Goal: Navigation & Orientation: Find specific page/section

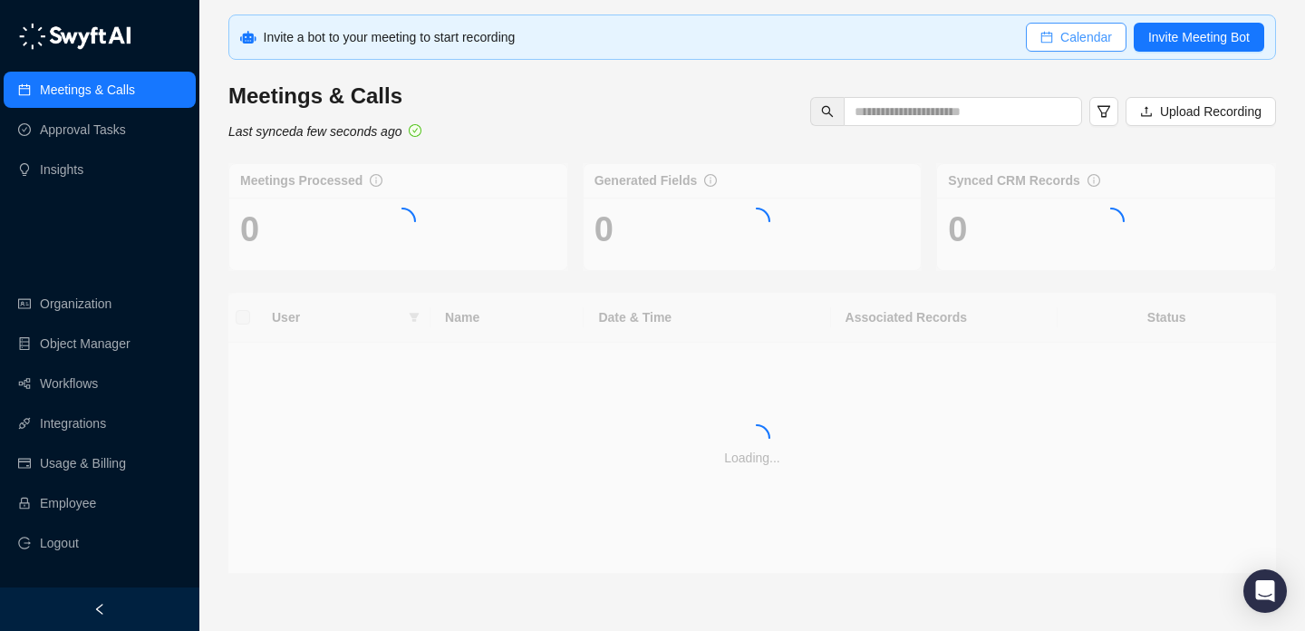
click at [1075, 37] on span "Calendar" at bounding box center [1086, 37] width 52 height 20
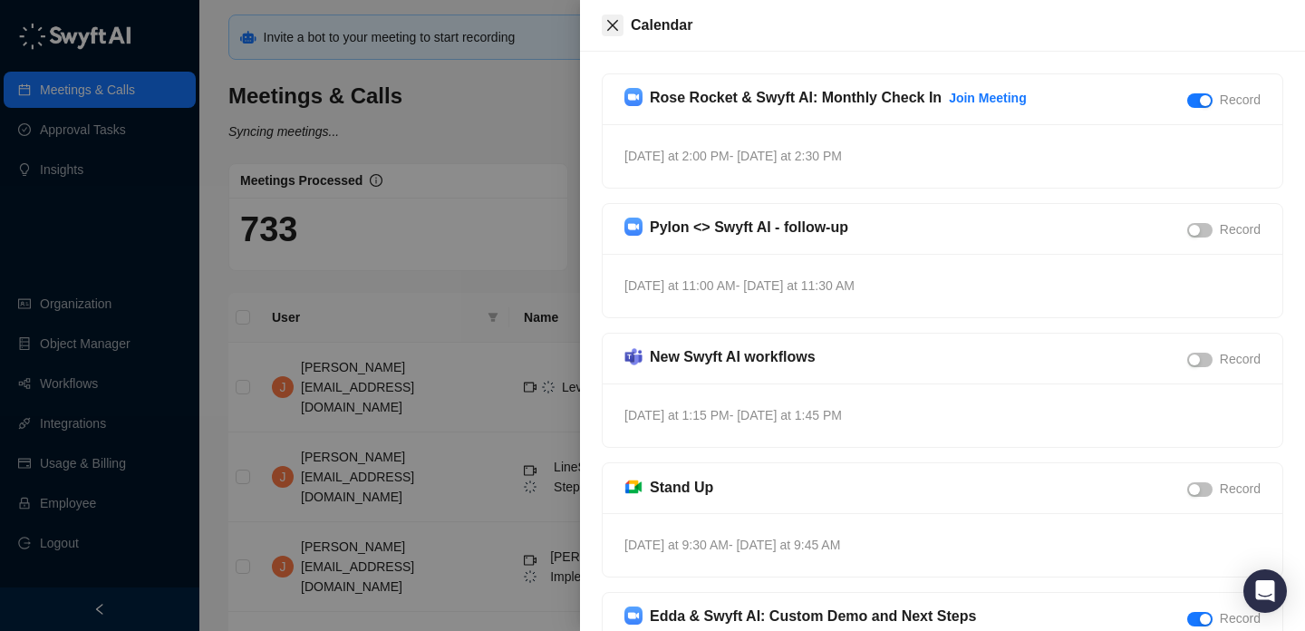
click at [611, 26] on icon "close" at bounding box center [612, 25] width 11 height 11
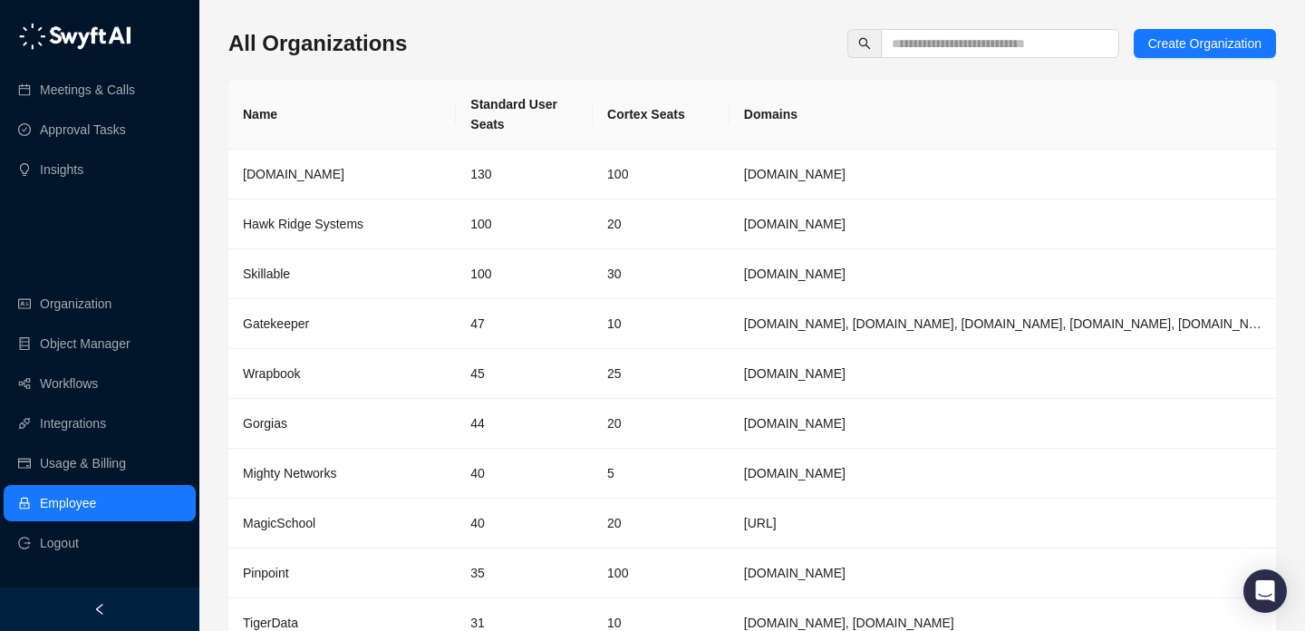
click at [713, 62] on div "All Organizations Create Organization Name Standard User Seats Cortex Seats Dom…" at bounding box center [751, 367] width 1047 height 677
click at [713, 63] on div "All Organizations Create Organization Name Standard User Seats Cortex Seats Dom…" at bounding box center [751, 367] width 1047 height 677
click at [669, 113] on th "Cortex Seats" at bounding box center [660, 115] width 137 height 70
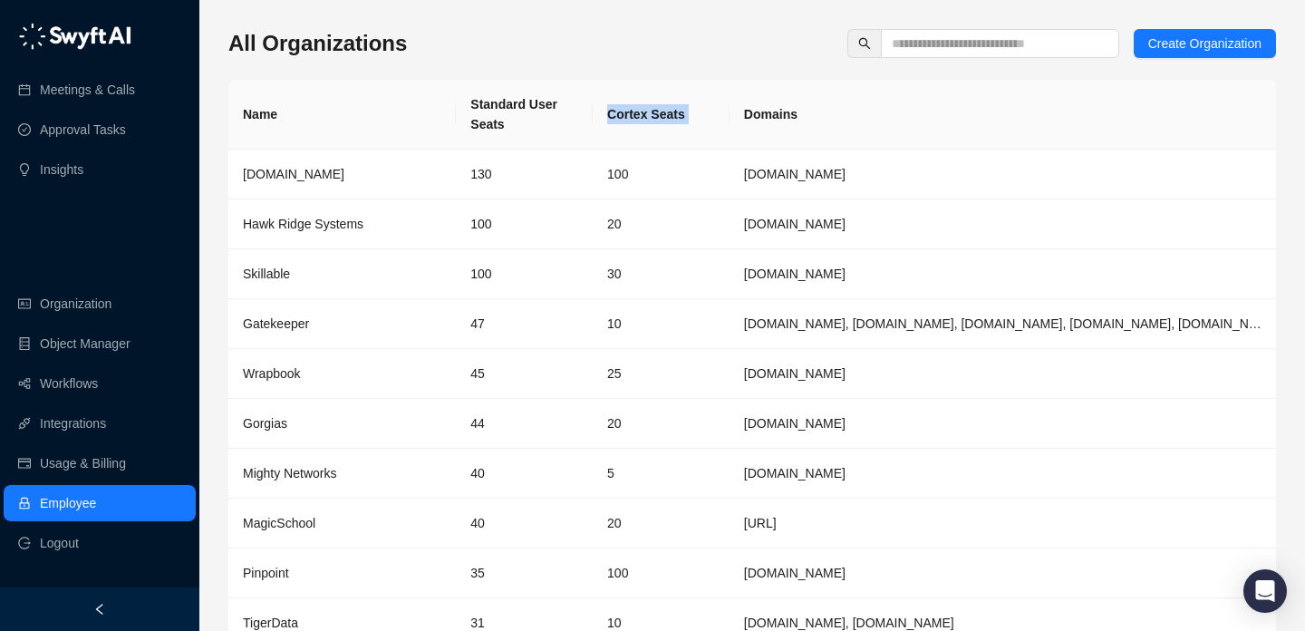
click at [669, 113] on th "Cortex Seats" at bounding box center [660, 115] width 137 height 70
click at [719, 128] on th "Cortex Seats" at bounding box center [660, 115] width 137 height 70
drag, startPoint x: 794, startPoint y: 99, endPoint x: 758, endPoint y: 127, distance: 45.1
click at [765, 123] on th "Domains" at bounding box center [1002, 115] width 546 height 70
click at [758, 127] on th "Domains" at bounding box center [1002, 115] width 546 height 70
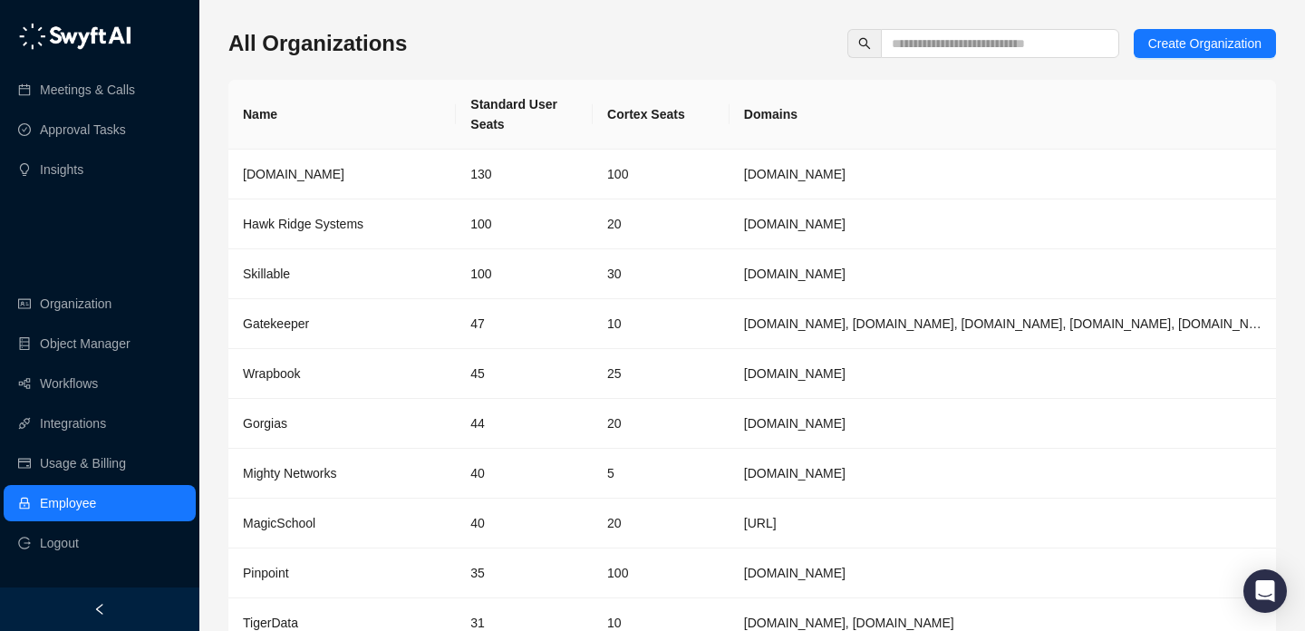
click at [758, 127] on th "Domains" at bounding box center [1002, 115] width 546 height 70
click at [785, 122] on th "Domains" at bounding box center [1002, 115] width 546 height 70
click at [774, 113] on th "Domains" at bounding box center [1002, 115] width 546 height 70
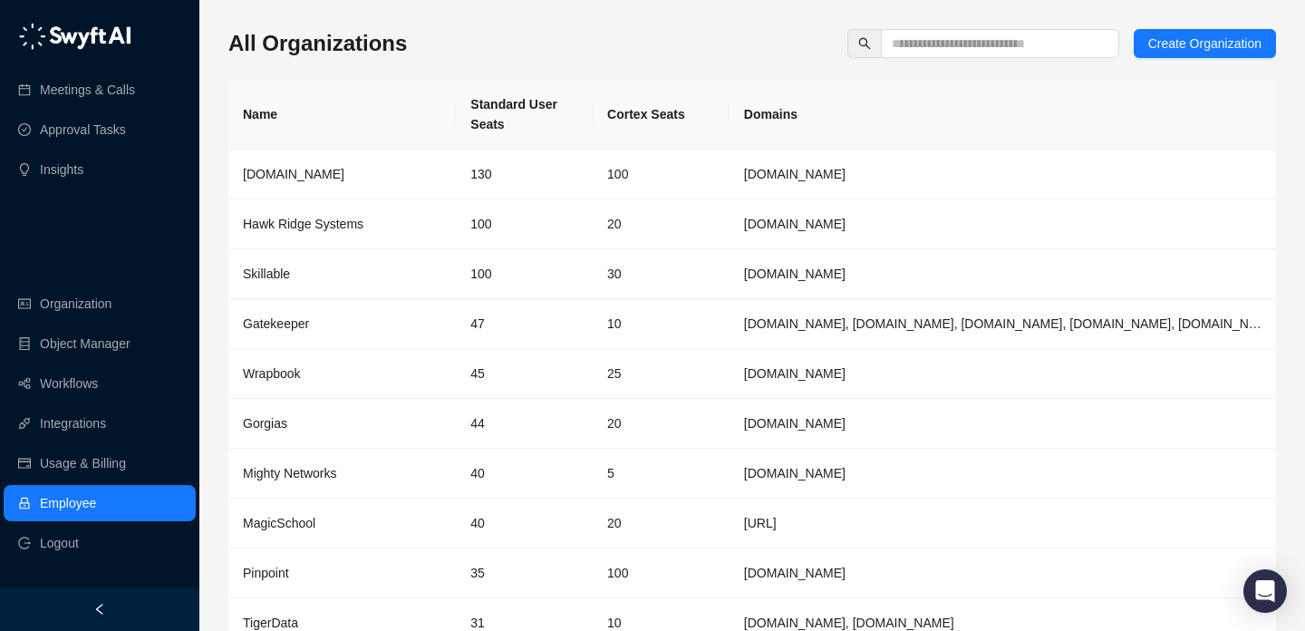
click at [851, 128] on th "Domains" at bounding box center [1002, 115] width 546 height 70
click at [90, 394] on link "Workflows" at bounding box center [69, 383] width 58 height 36
